Goal: Information Seeking & Learning: Learn about a topic

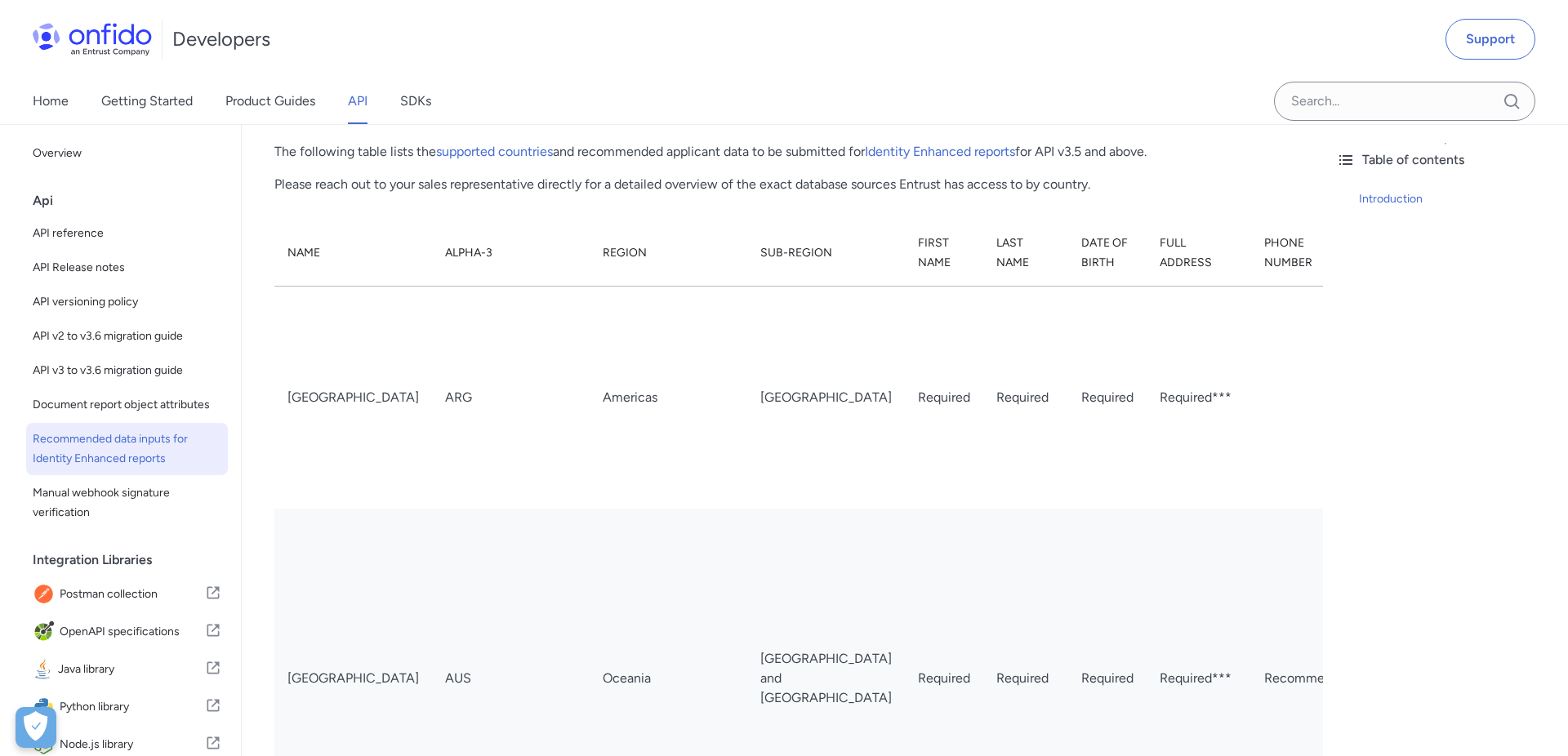
scroll to position [195, 0]
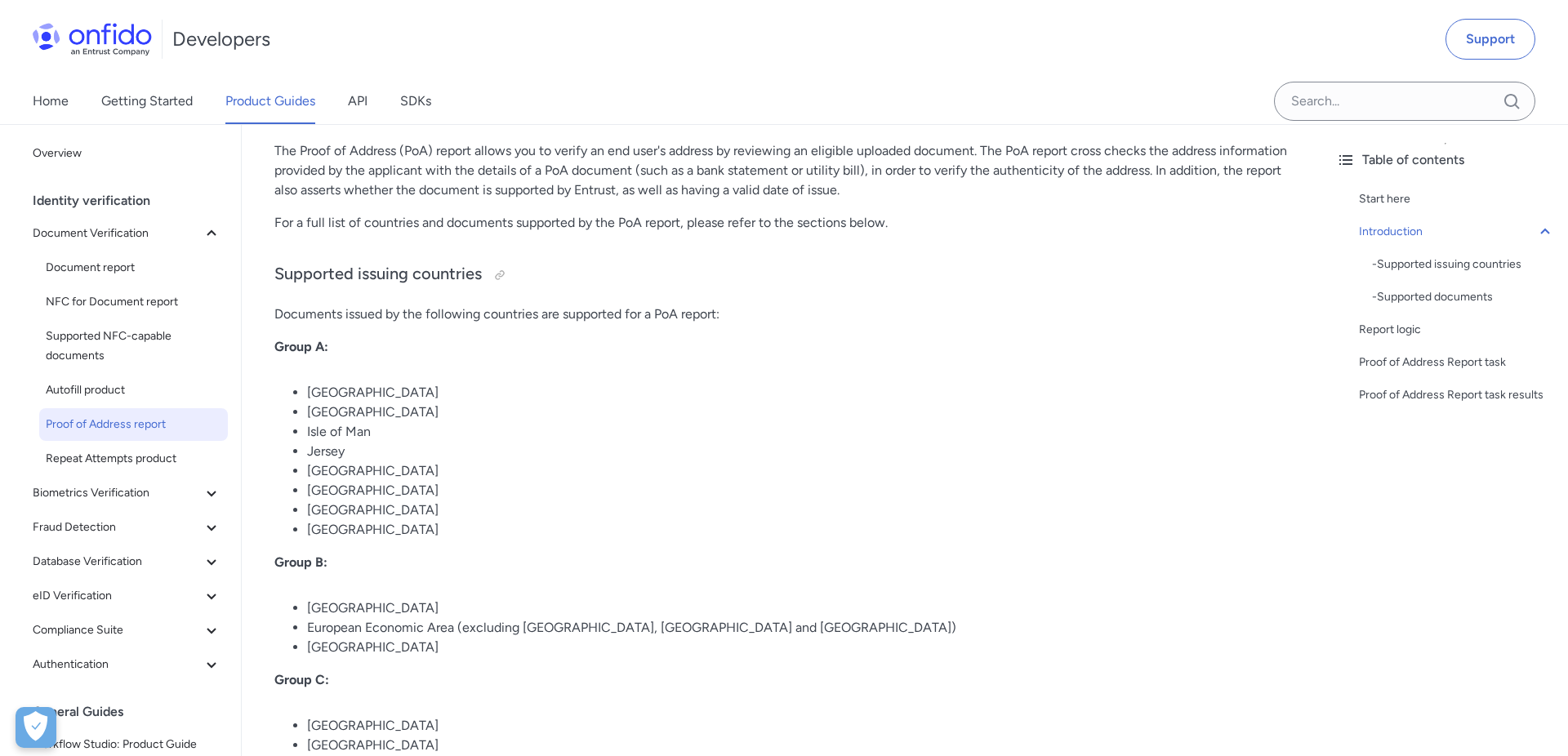
scroll to position [376, 0]
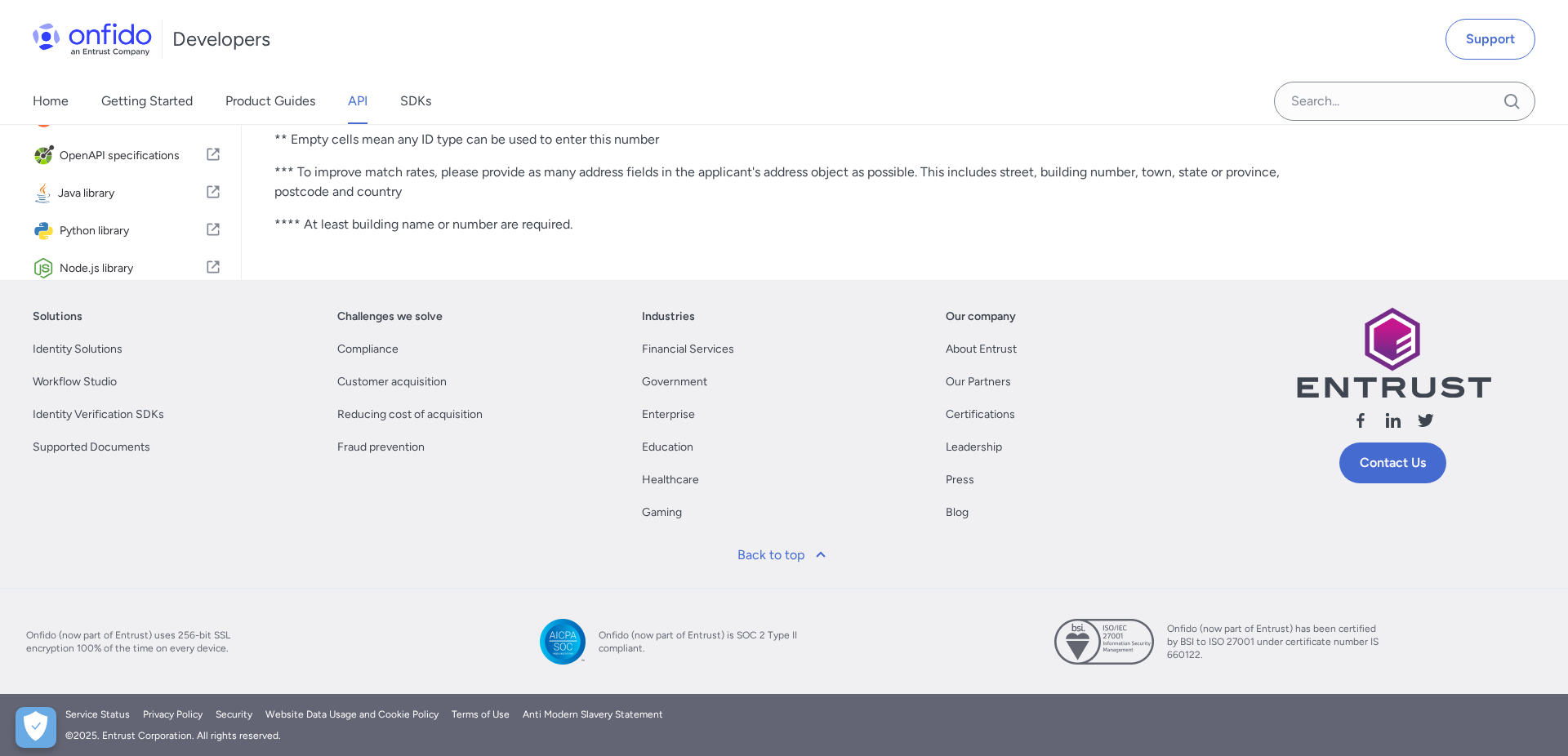
scroll to position [6136, 0]
